Goal: Task Accomplishment & Management: Use online tool/utility

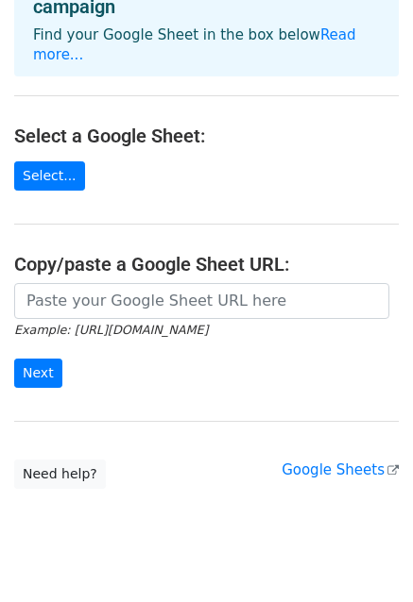
scroll to position [171, 0]
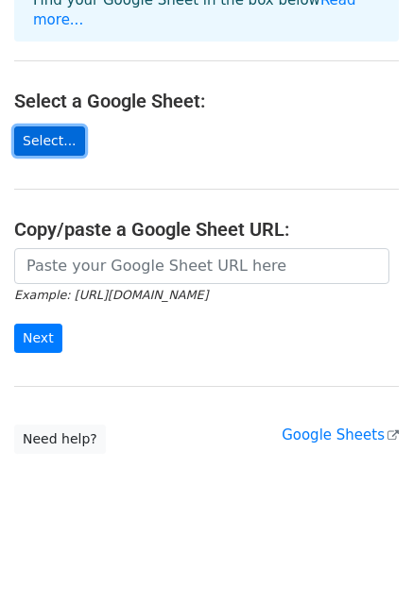
click at [51, 144] on link "Select..." at bounding box center [49, 141] width 71 height 29
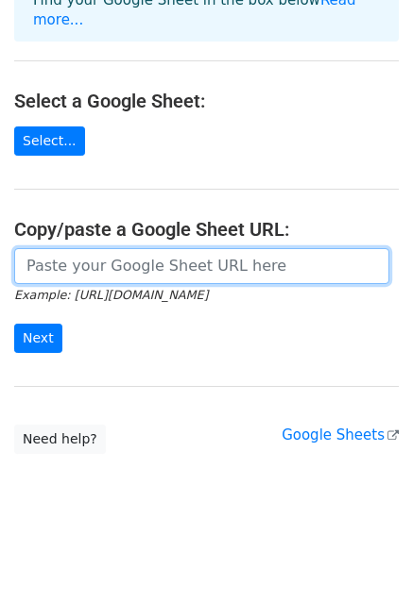
click at [155, 263] on input "url" at bounding box center [201, 266] width 375 height 36
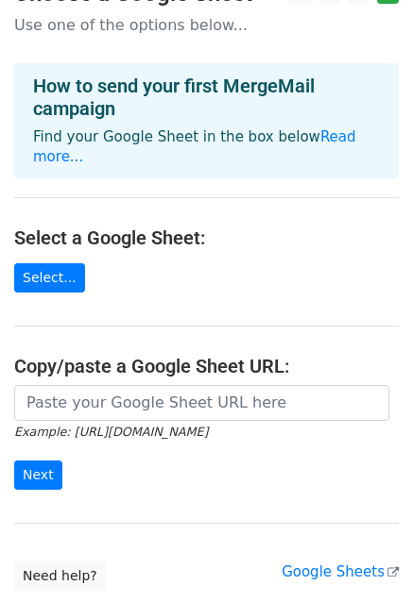
scroll to position [0, 0]
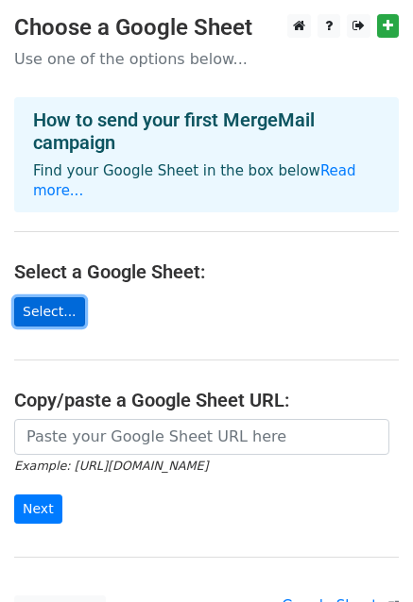
click at [28, 303] on link "Select..." at bounding box center [49, 311] width 71 height 29
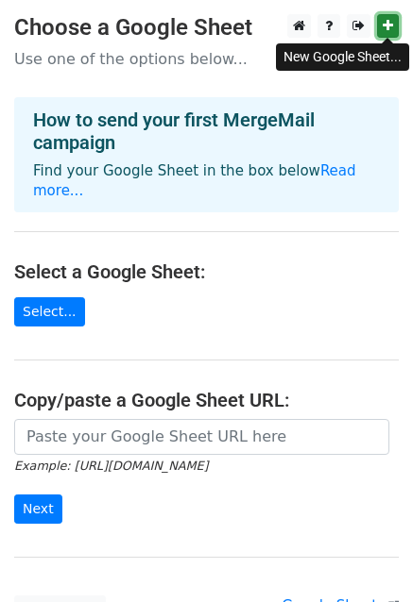
click at [388, 29] on icon at bounding box center [387, 25] width 10 height 13
click at [390, 29] on icon at bounding box center [387, 25] width 10 height 13
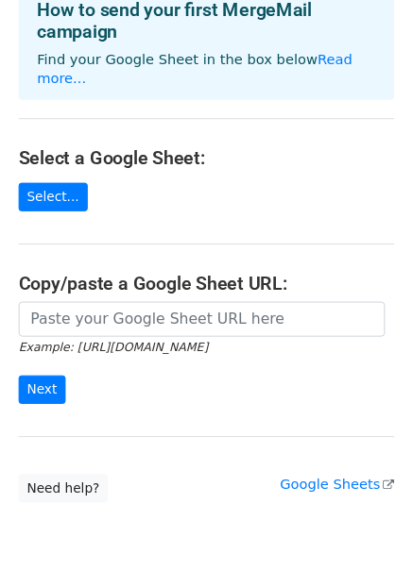
scroll to position [112, 0]
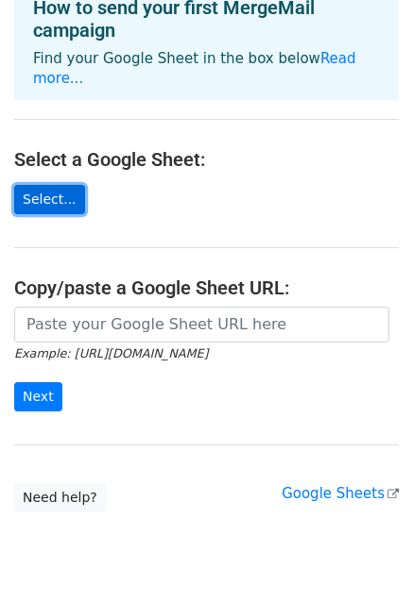
click at [44, 195] on link "Select..." at bounding box center [49, 199] width 71 height 29
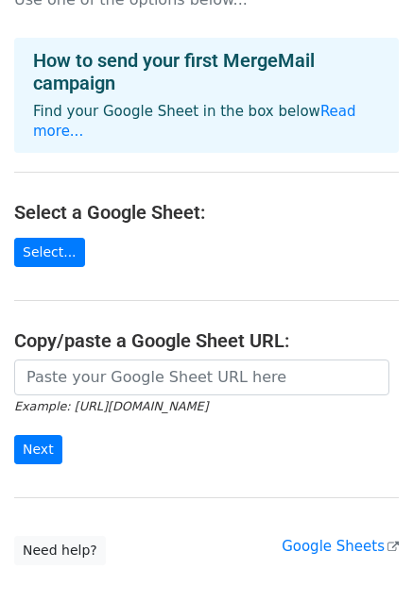
scroll to position [0, 0]
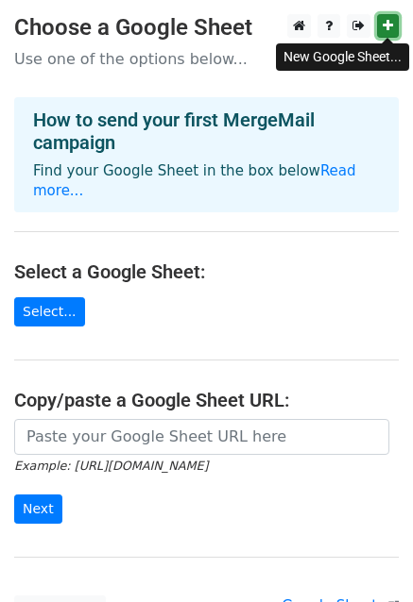
click at [386, 32] on icon at bounding box center [387, 25] width 10 height 13
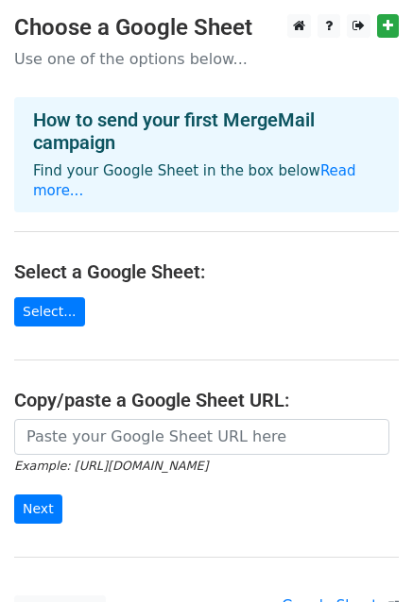
click at [127, 41] on main "Choose a Google Sheet Use one of the options below... How to send your first Me…" at bounding box center [206, 319] width 413 height 611
click at [65, 59] on p "Use one of the options below..." at bounding box center [206, 59] width 384 height 20
click at [48, 60] on p "Use one of the options below..." at bounding box center [206, 59] width 384 height 20
click at [200, 56] on p "Use one of the options below..." at bounding box center [206, 59] width 384 height 20
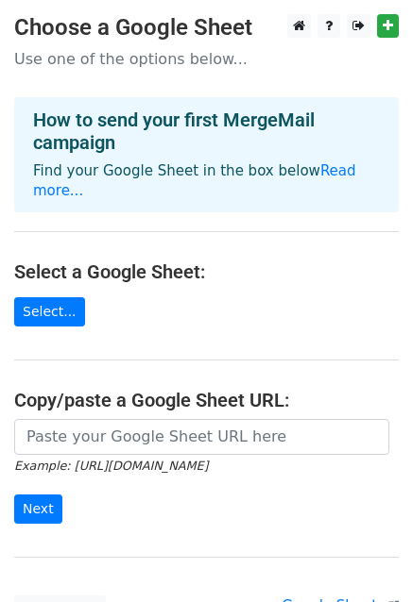
click at [229, 59] on p "Use one of the options below..." at bounding box center [206, 59] width 384 height 20
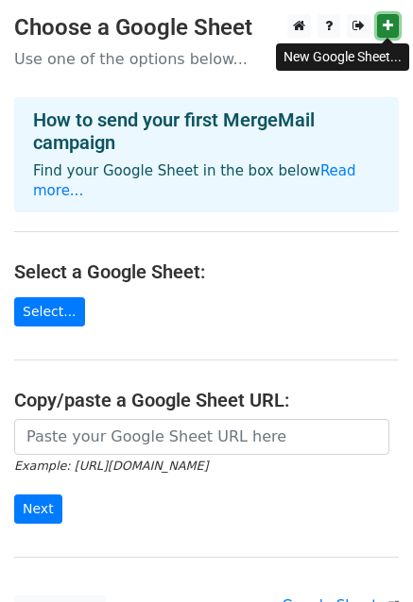
click at [395, 31] on link at bounding box center [388, 26] width 22 height 24
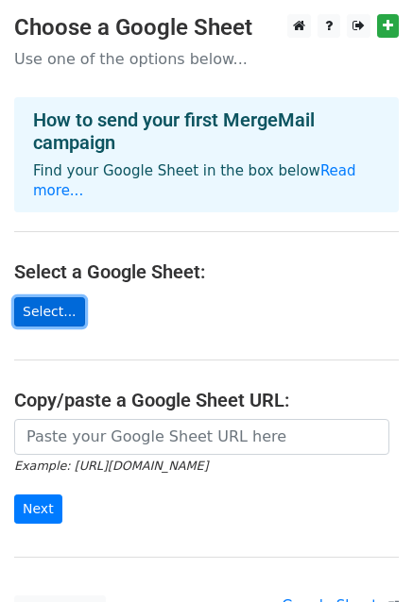
click at [40, 309] on link "Select..." at bounding box center [49, 311] width 71 height 29
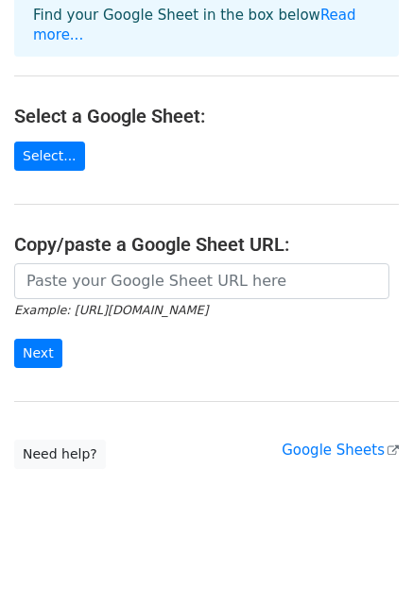
scroll to position [171, 0]
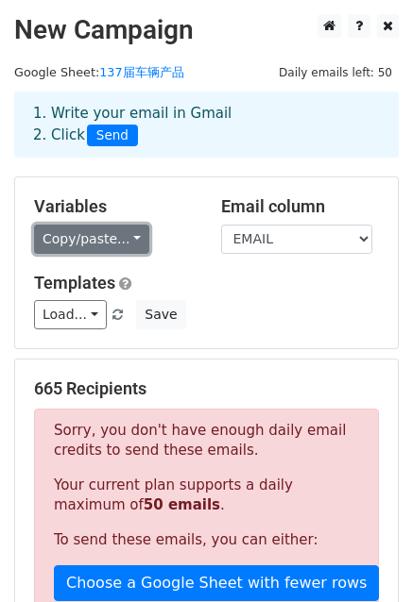
click at [67, 238] on link "Copy/paste..." at bounding box center [91, 239] width 115 height 29
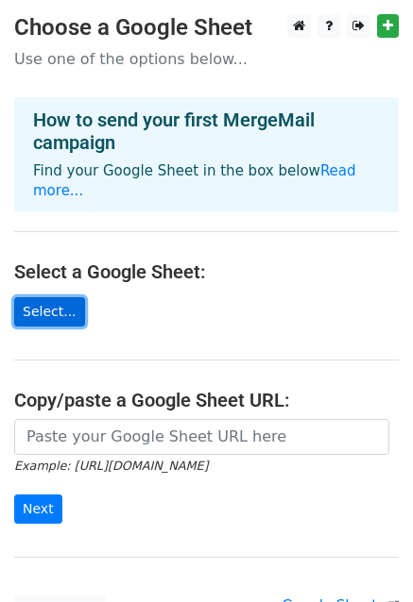
click at [46, 308] on link "Select..." at bounding box center [49, 311] width 71 height 29
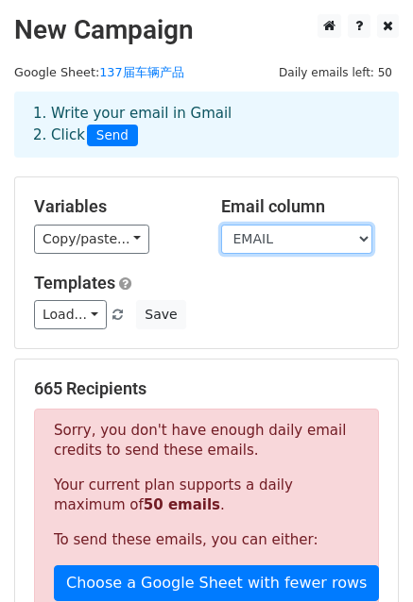
click at [285, 246] on select "STATE PROCUREMENT OF PRODUCTS PHONE ADDRESS EMAIL WEBSITE" at bounding box center [296, 239] width 151 height 29
click at [221, 225] on select "STATE PROCUREMENT OF PRODUCTS PHONE ADDRESS EMAIL WEBSITE" at bounding box center [296, 239] width 151 height 29
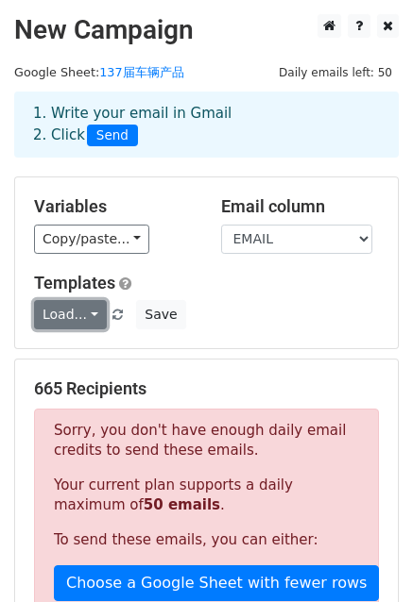
click at [85, 313] on link "Load..." at bounding box center [70, 314] width 73 height 29
click at [93, 341] on h6 "No templates saved" at bounding box center [123, 356] width 177 height 31
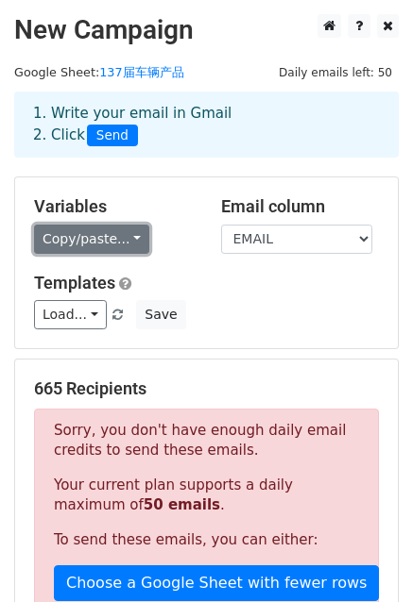
click at [84, 241] on link "Copy/paste..." at bounding box center [91, 239] width 115 height 29
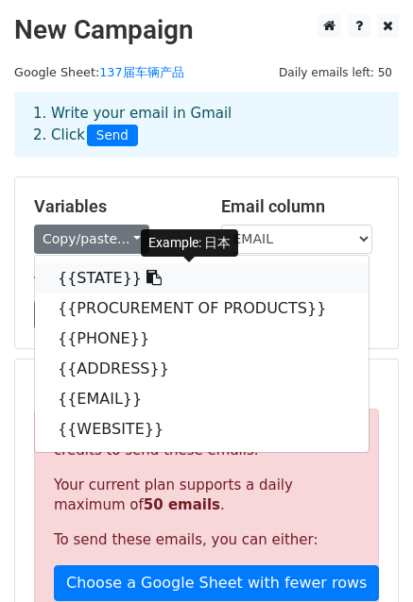
click at [93, 275] on link "{{STATE}}" at bounding box center [201, 278] width 333 height 30
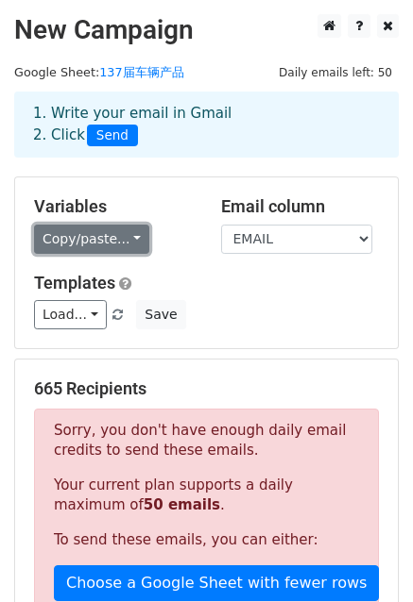
click at [133, 241] on link "Copy/paste..." at bounding box center [91, 239] width 115 height 29
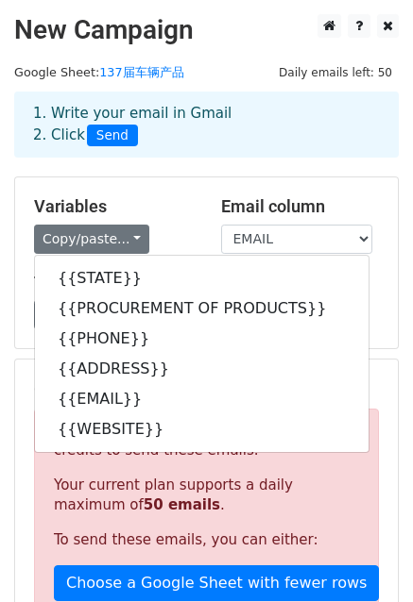
click at [180, 146] on div "1. Write your email in Gmail 2. Click Send" at bounding box center [206, 125] width 384 height 66
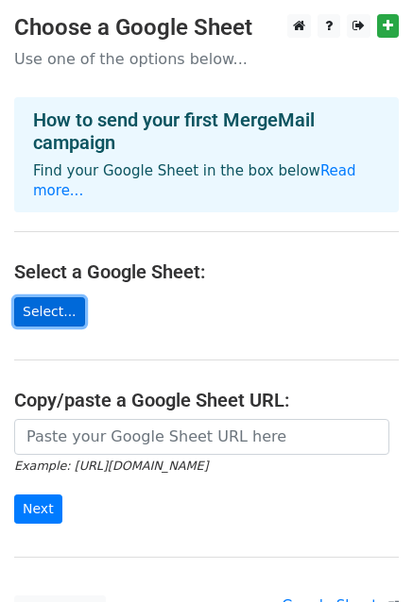
click at [40, 316] on link "Select..." at bounding box center [49, 311] width 71 height 29
click at [38, 297] on link "Select..." at bounding box center [49, 311] width 71 height 29
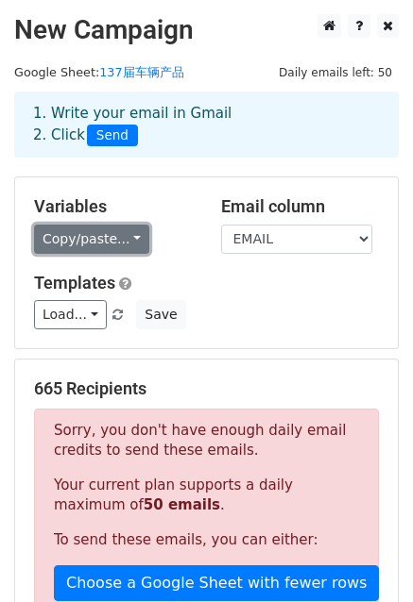
click at [127, 241] on link "Copy/paste..." at bounding box center [91, 239] width 115 height 29
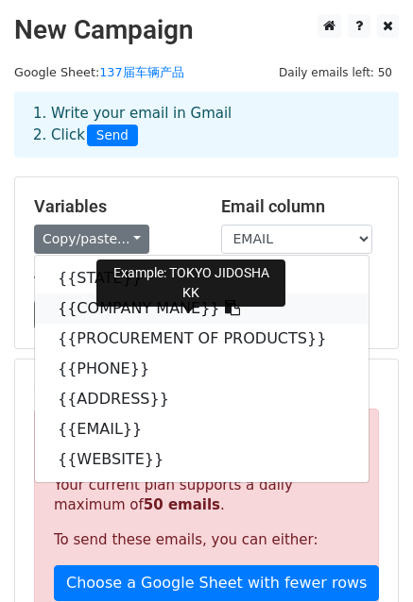
click at [178, 305] on link "{{COMPANY MANE}}" at bounding box center [201, 309] width 333 height 30
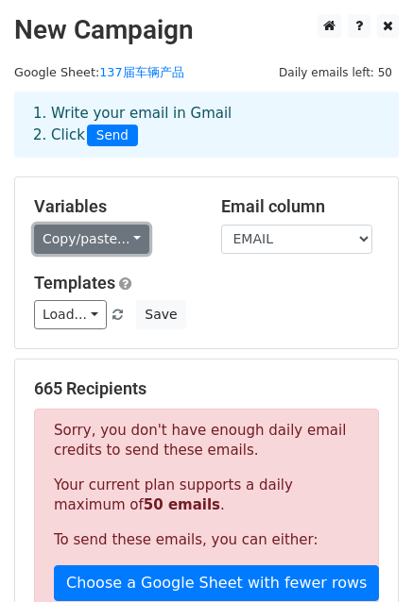
click at [106, 239] on link "Copy/paste..." at bounding box center [91, 239] width 115 height 29
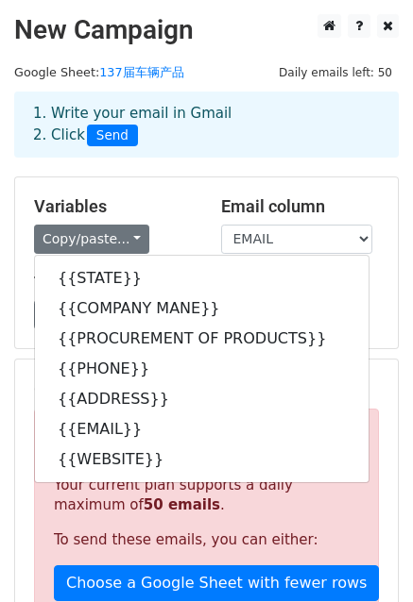
click at [174, 171] on div "1. Write your email in Gmail 2. Click Send" at bounding box center [206, 139] width 413 height 76
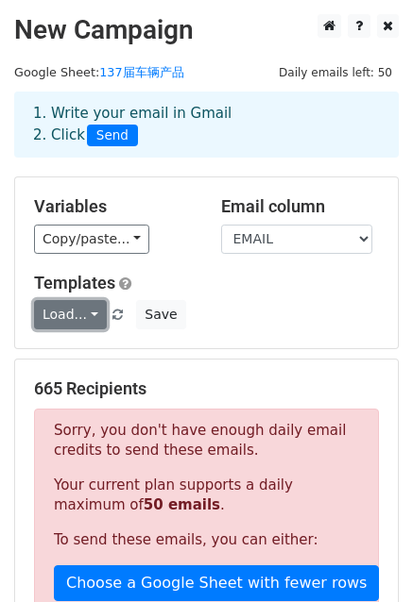
click at [91, 313] on link "Load..." at bounding box center [70, 314] width 73 height 29
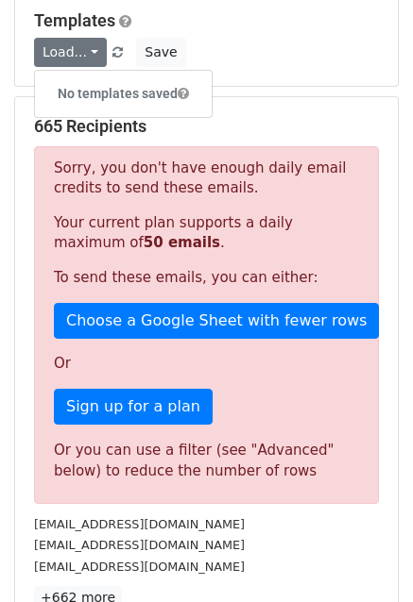
scroll to position [264, 0]
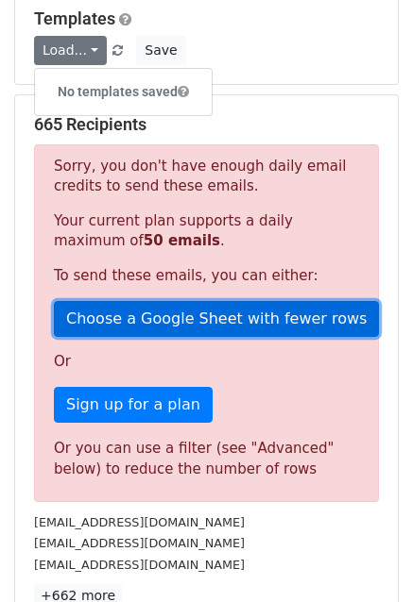
click at [255, 316] on link "Choose a Google Sheet with fewer rows" at bounding box center [216, 319] width 325 height 36
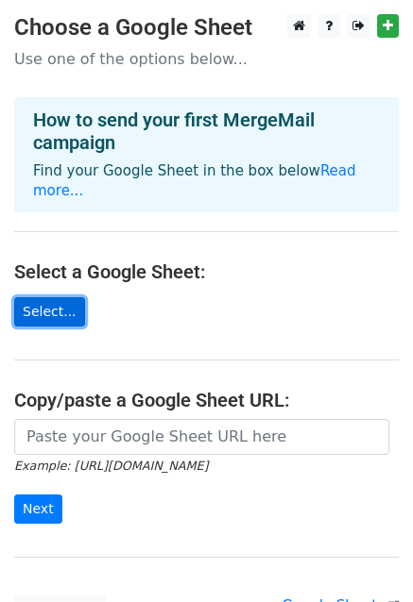
click at [65, 317] on link "Select..." at bounding box center [49, 311] width 71 height 29
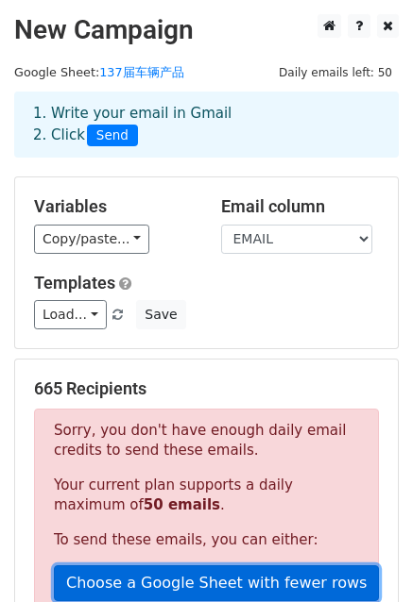
click at [222, 574] on link "Choose a Google Sheet with fewer rows" at bounding box center [216, 584] width 325 height 36
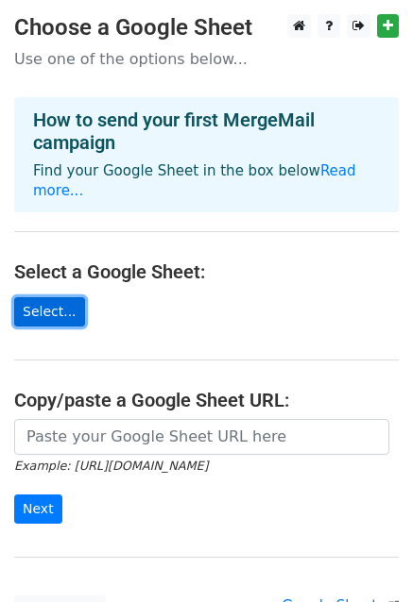
click at [57, 316] on link "Select..." at bounding box center [49, 311] width 71 height 29
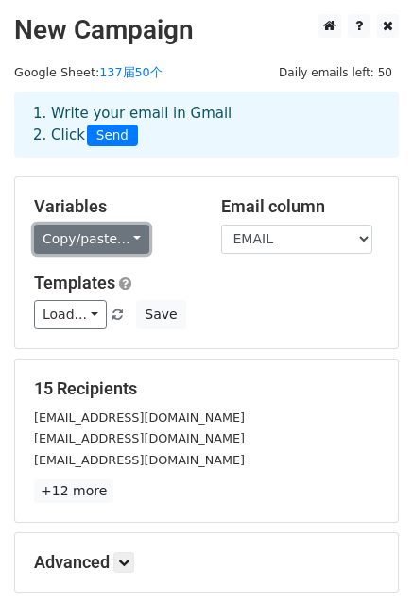
click at [130, 237] on link "Copy/paste..." at bounding box center [91, 239] width 115 height 29
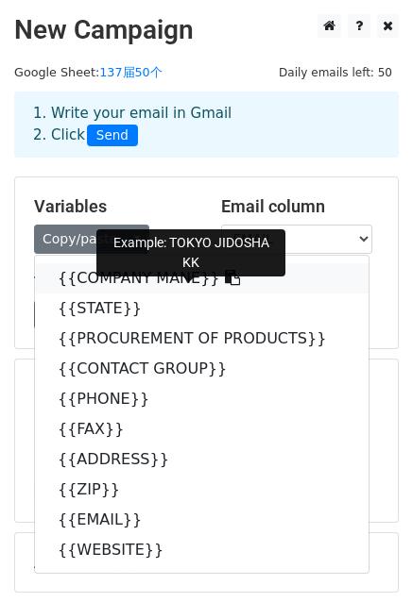
click at [83, 274] on link "{{COMPANY MANE}}" at bounding box center [201, 278] width 333 height 30
